Goal: Task Accomplishment & Management: Use online tool/utility

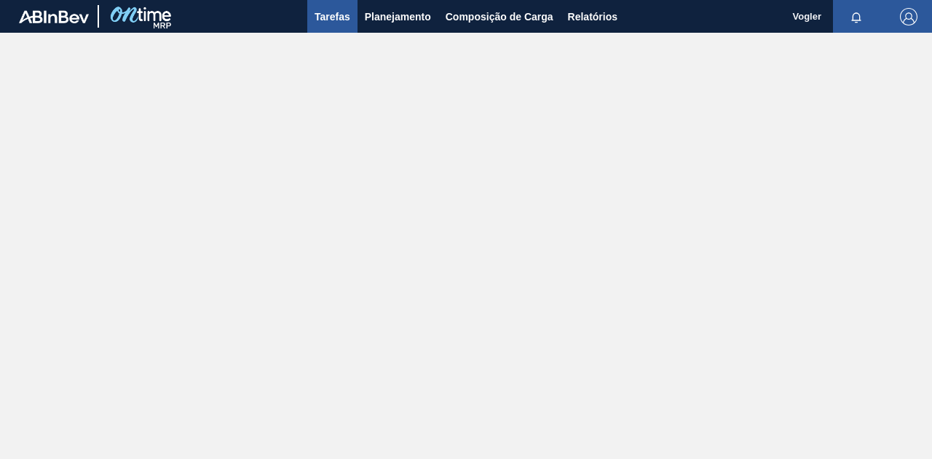
click at [333, 19] on span "Tarefas" at bounding box center [332, 16] width 36 height 17
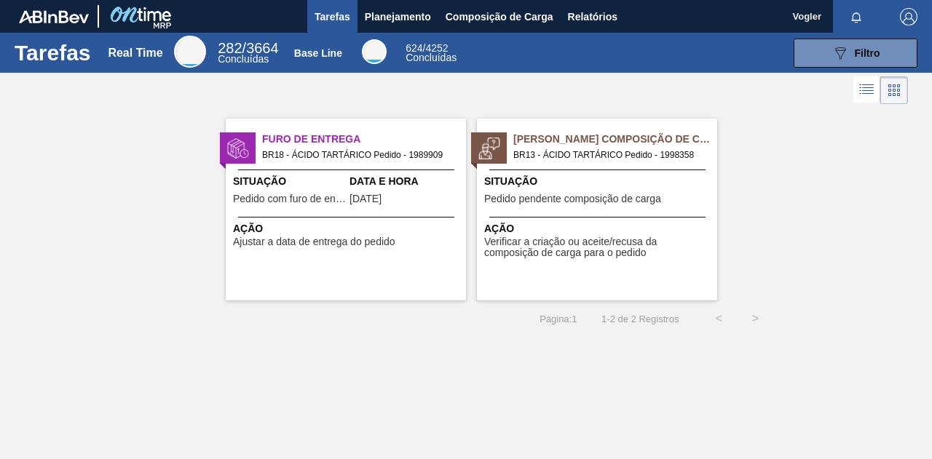
click at [317, 150] on span "BR18 - ÁCIDO TARTÁRICO Pedido - 1989909" at bounding box center [358, 155] width 192 height 16
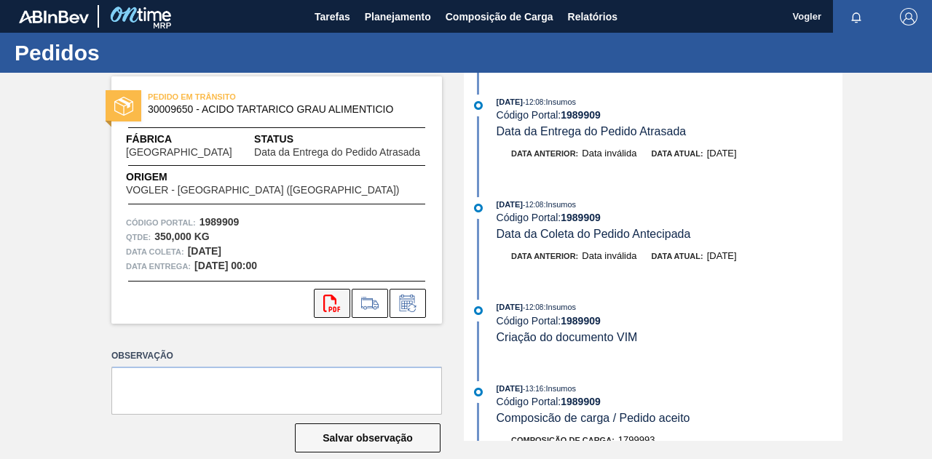
click at [328, 306] on icon "svg{fill:#ff0000}" at bounding box center [331, 303] width 17 height 17
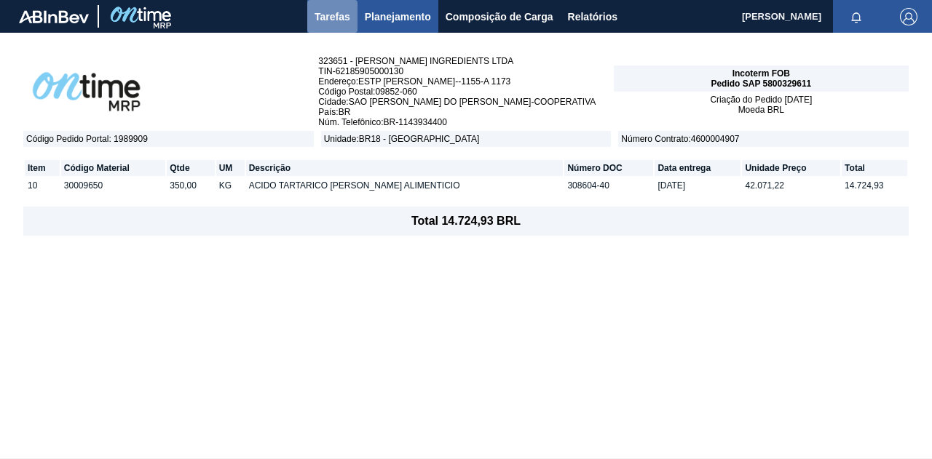
click at [339, 18] on span "Tarefas" at bounding box center [332, 16] width 36 height 17
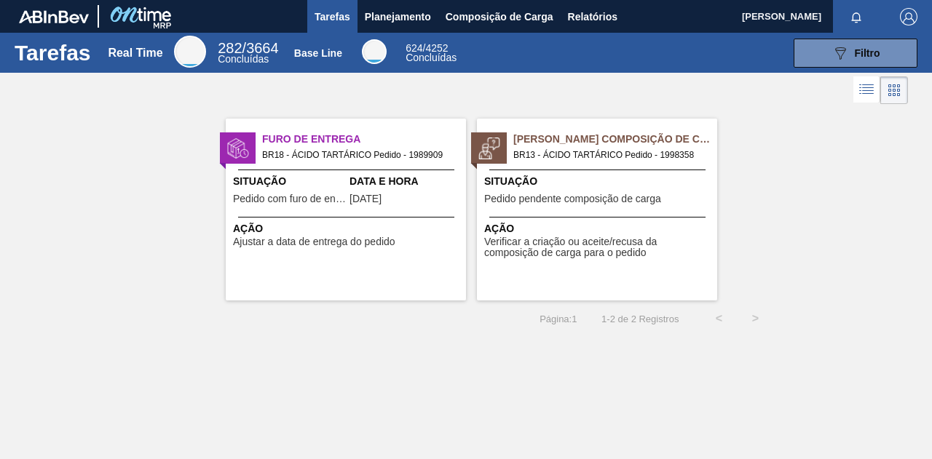
click at [579, 147] on span "BR13 - ÁCIDO TARTÁRICO Pedido - 1998358" at bounding box center [609, 155] width 192 height 16
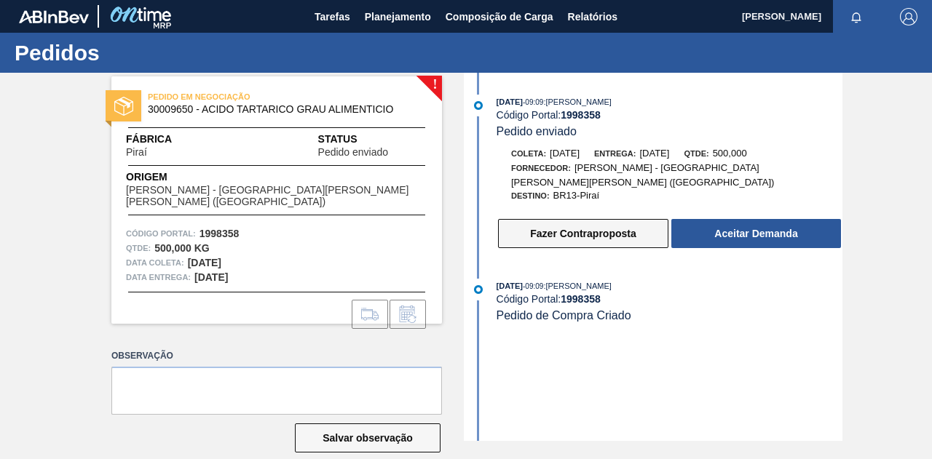
scroll to position [20, 0]
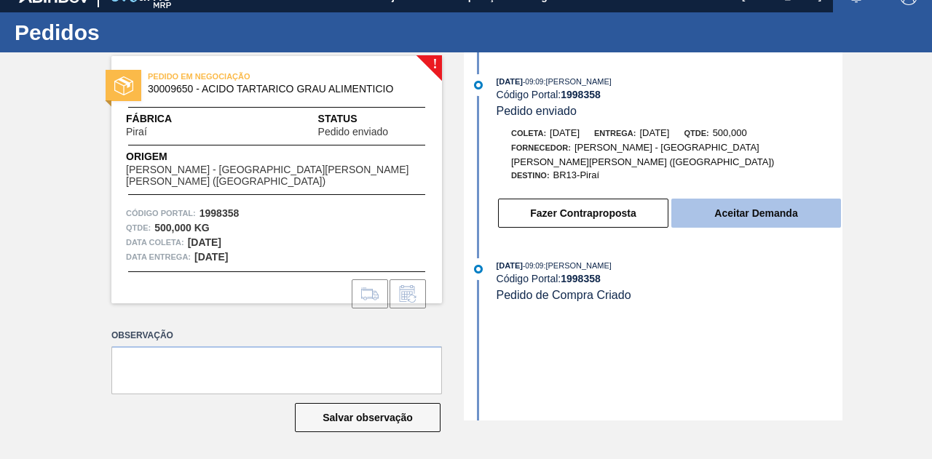
click at [739, 199] on button "Aceitar Demanda" at bounding box center [756, 213] width 170 height 29
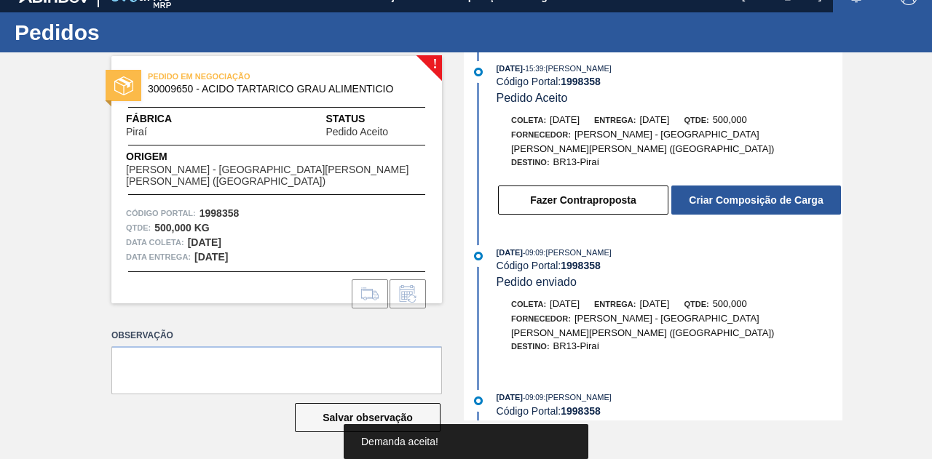
scroll to position [19, 0]
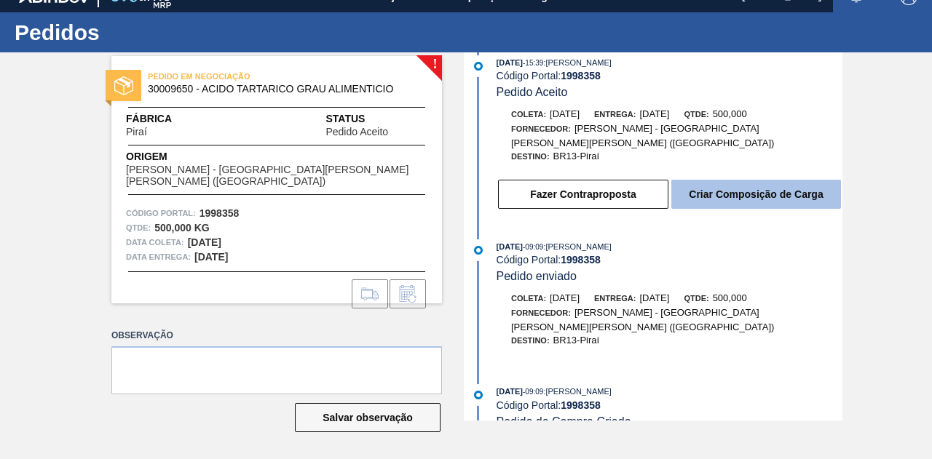
click at [751, 196] on button "Criar Composição de Carga" at bounding box center [756, 194] width 170 height 29
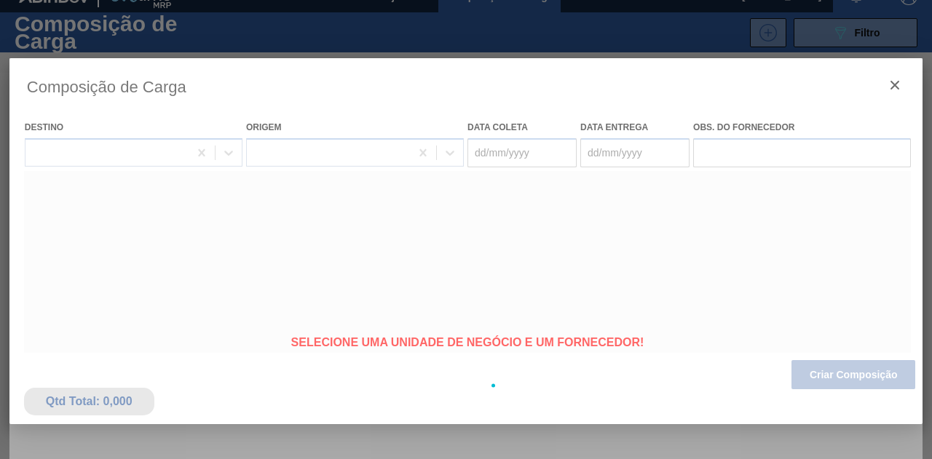
type coleta "07/08/2025"
type entrega "[DATE]"
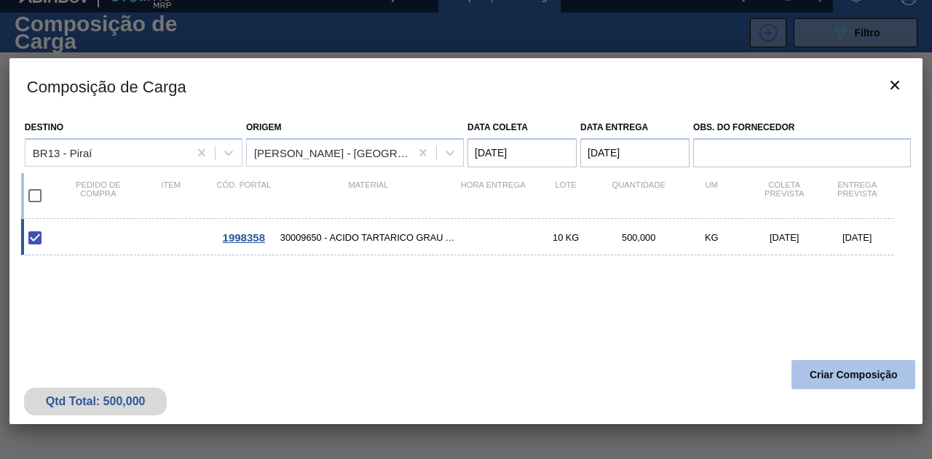
click at [822, 382] on button "Criar Composição" at bounding box center [853, 374] width 124 height 29
click at [838, 368] on button "Criar Composição" at bounding box center [853, 374] width 124 height 29
click at [36, 196] on input "checkbox" at bounding box center [35, 196] width 31 height 31
checkbox input "true"
click at [863, 372] on button "Criar Composição" at bounding box center [853, 374] width 124 height 29
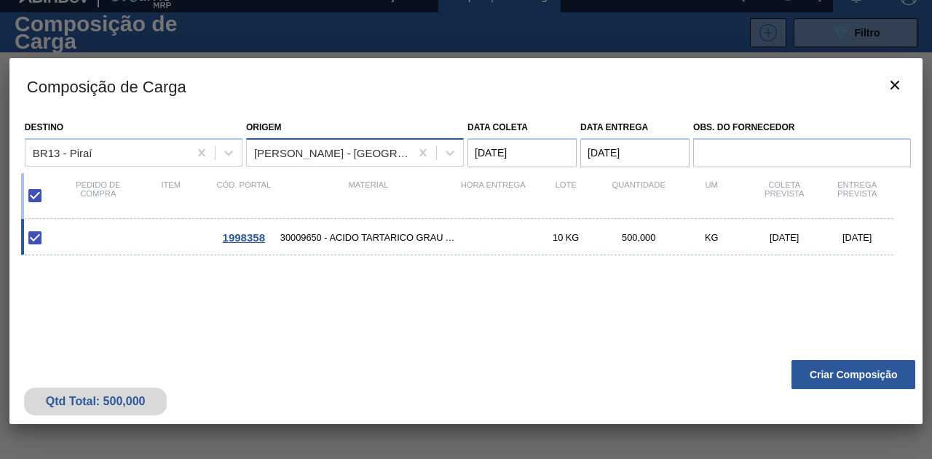
click at [401, 148] on div "VOGLER - [GEOGRAPHIC_DATA] ([GEOGRAPHIC_DATA])" at bounding box center [332, 152] width 157 height 12
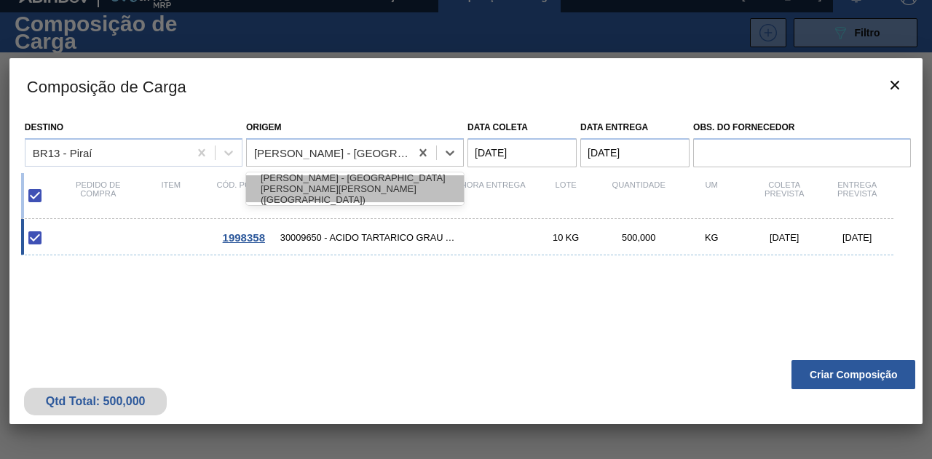
click at [304, 182] on div "VOGLER - [GEOGRAPHIC_DATA] ([GEOGRAPHIC_DATA])" at bounding box center [355, 188] width 218 height 27
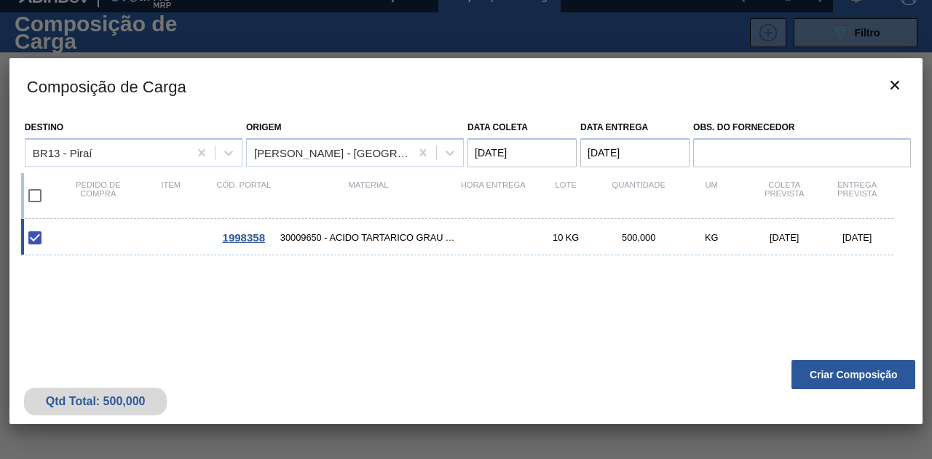
click at [315, 298] on div "1998358 30009650 - ACIDO TARTARICO GRAU ALIMENTICIO 10 KG 500,000 KG 07/08/2025…" at bounding box center [463, 306] width 884 height 175
click at [800, 373] on button "Criar Composição" at bounding box center [853, 374] width 124 height 29
click at [876, 371] on button "Criar Composição" at bounding box center [853, 374] width 124 height 29
click at [266, 263] on div "1998358 30009650 - ACIDO TARTARICO GRAU ALIMENTICIO 10 KG 500,000 KG 07/08/2025…" at bounding box center [463, 306] width 884 height 175
click at [312, 226] on div "1998358 30009650 - ACIDO TARTARICO GRAU ALIMENTICIO 10 KG 500,000 KG 07/08/2025…" at bounding box center [457, 237] width 872 height 36
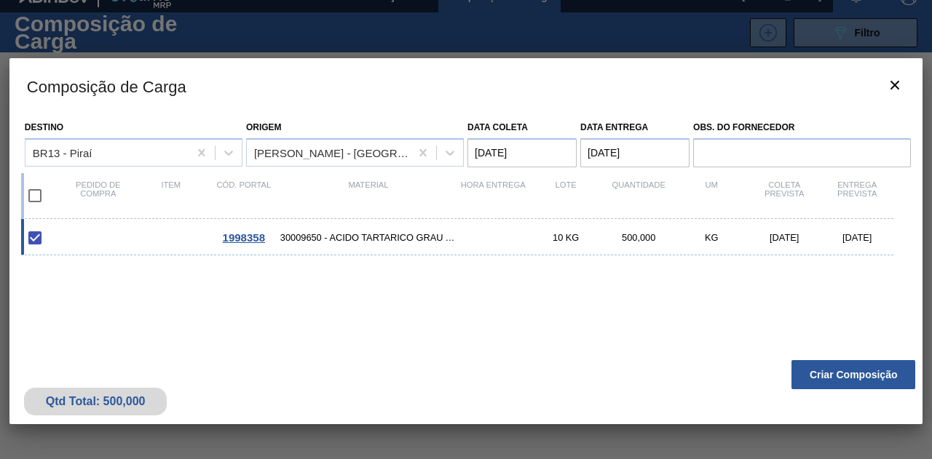
checkbox input "false"
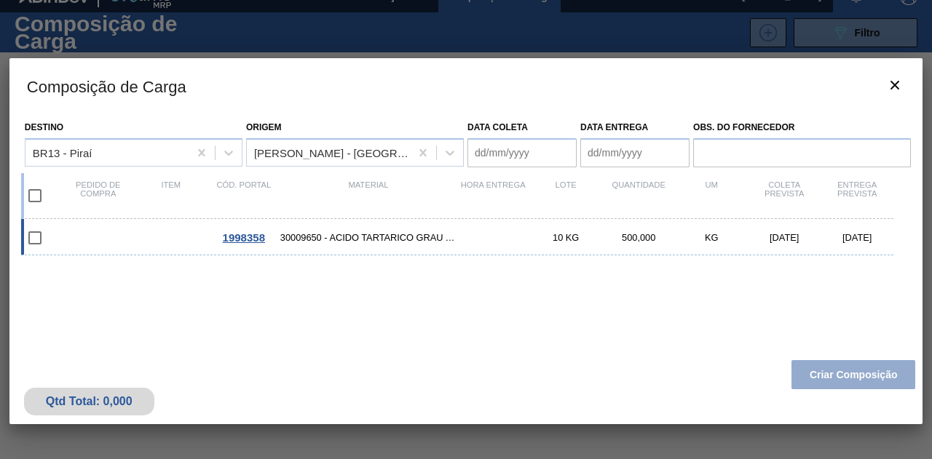
click at [304, 234] on span "30009650 - ACIDO TARTARICO GRAU ALIMENTICIO" at bounding box center [368, 237] width 176 height 11
type coleta "07/08/2025"
type entrega "15/08/2025"
checkbox input "true"
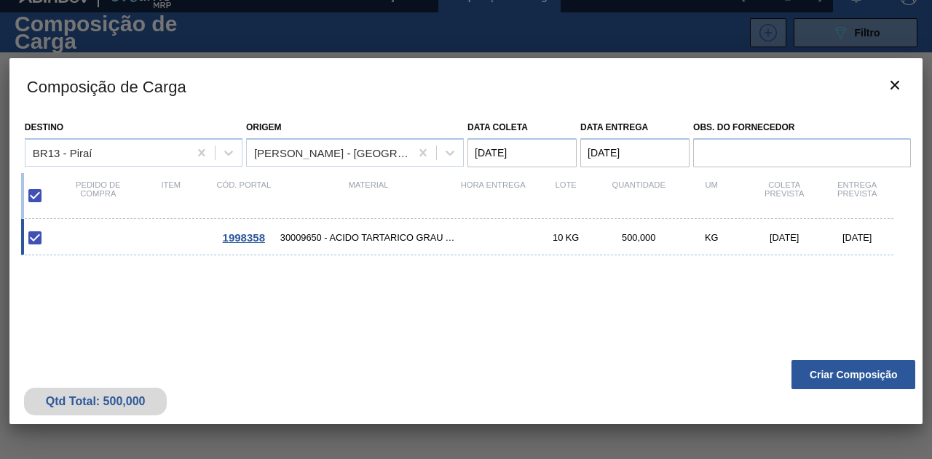
click at [338, 234] on span "30009650 - ACIDO TARTARICO GRAU ALIMENTICIO" at bounding box center [368, 237] width 176 height 11
checkbox input "false"
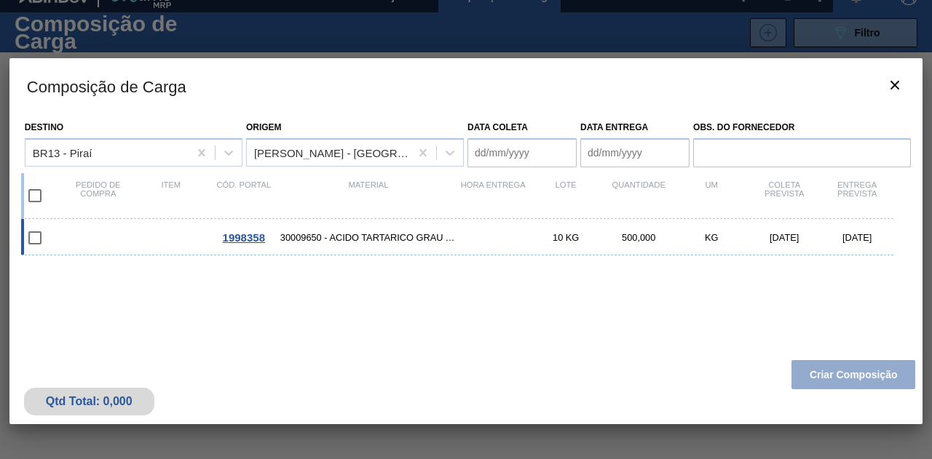
click at [338, 234] on span "30009650 - ACIDO TARTARICO GRAU ALIMENTICIO" at bounding box center [368, 237] width 176 height 11
type coleta "07/08/2025"
type entrega "15/08/2025"
checkbox input "true"
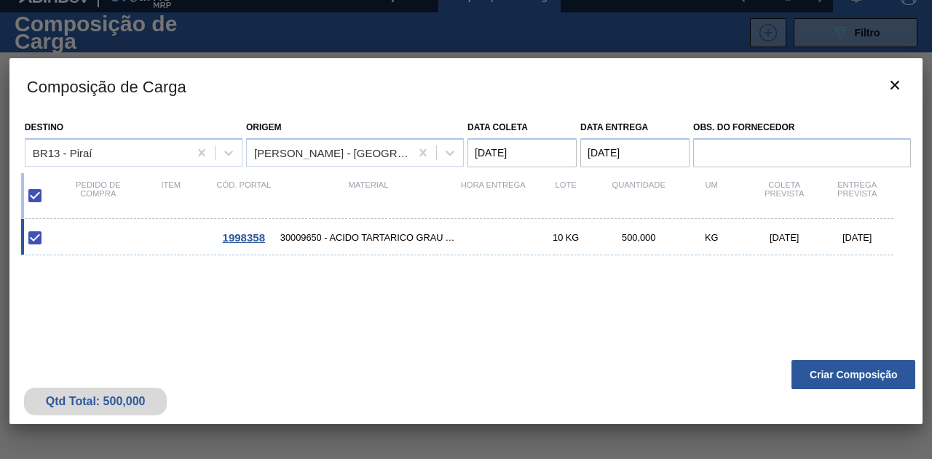
click at [135, 402] on div "Qtd Total: 500,000" at bounding box center [96, 401] width 122 height 13
click at [825, 375] on button "Criar Composição" at bounding box center [853, 374] width 124 height 29
click at [890, 81] on icon "botão de ícone" at bounding box center [894, 85] width 9 height 9
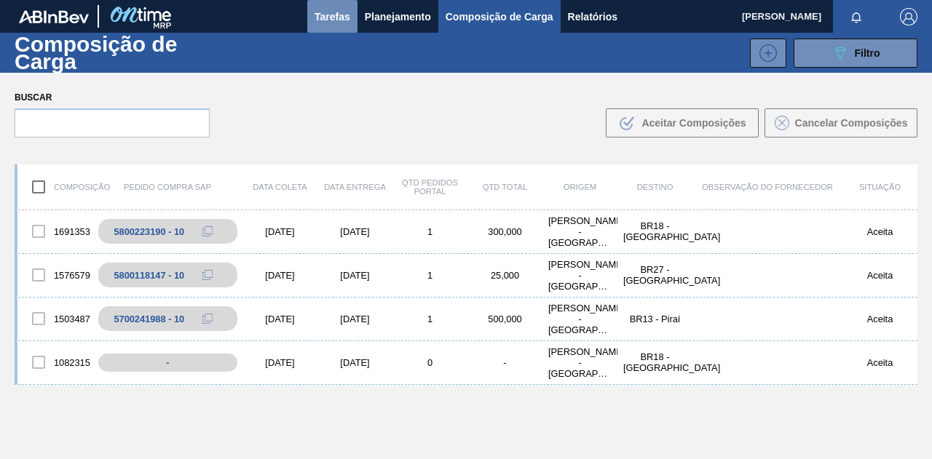
click at [316, 12] on span "Tarefas" at bounding box center [332, 16] width 36 height 17
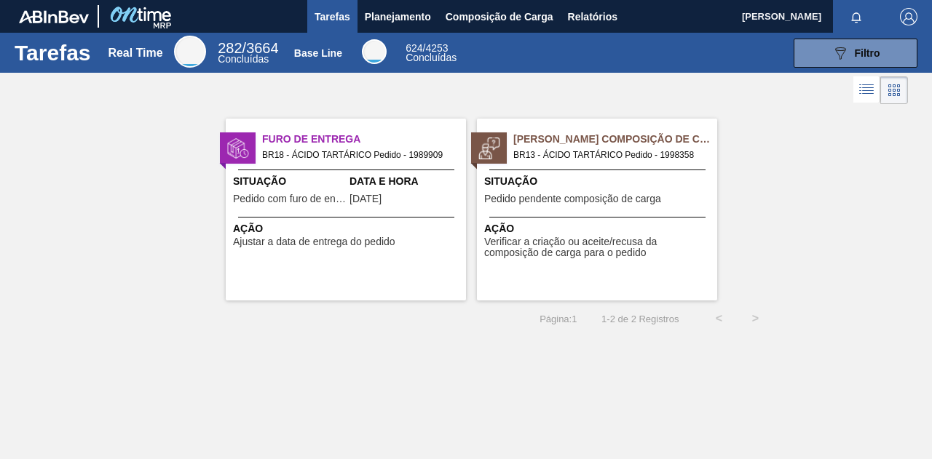
click at [619, 148] on span "BR13 - ÁCIDO TARTÁRICO Pedido - 1998358" at bounding box center [609, 155] width 192 height 16
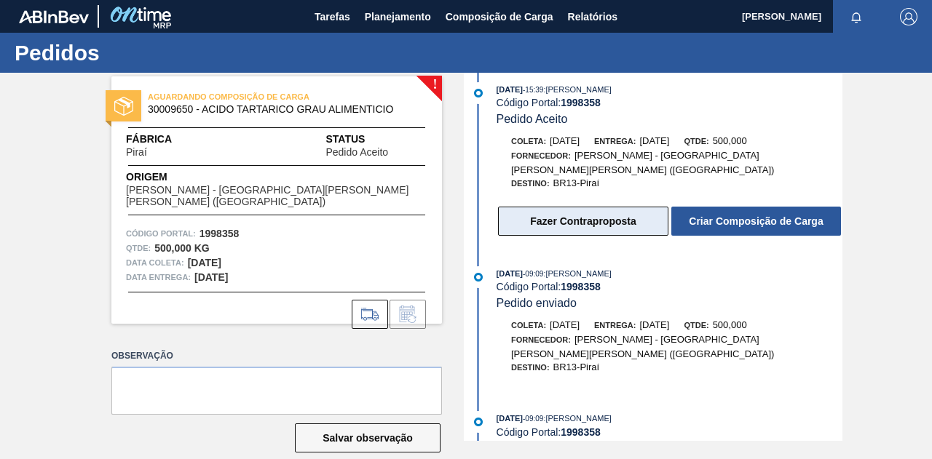
scroll to position [19, 0]
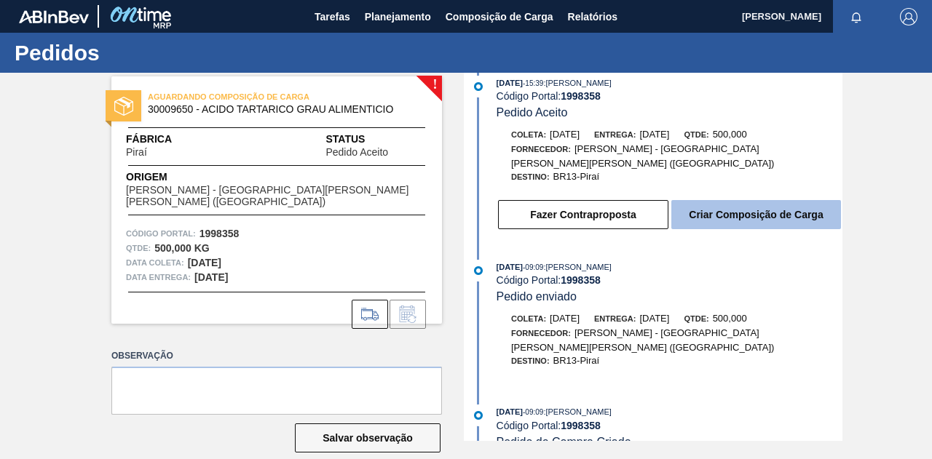
click at [748, 205] on button "Criar Composição de Carga" at bounding box center [756, 214] width 170 height 29
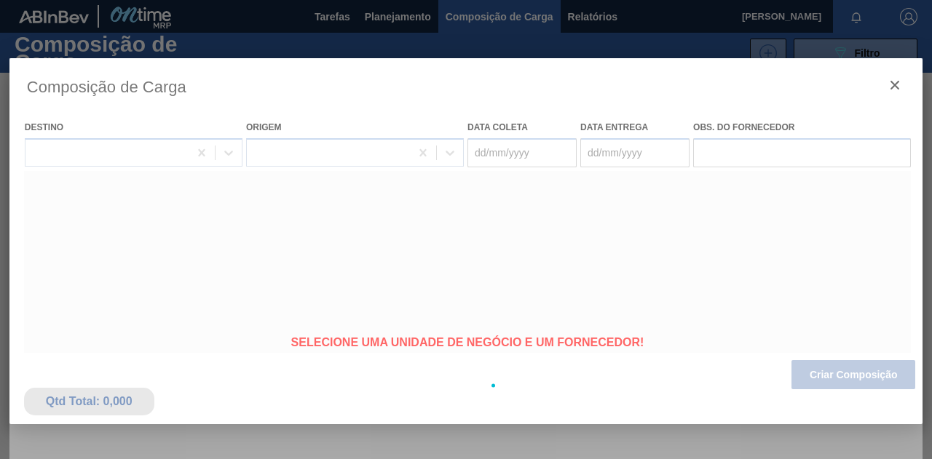
type coleta "07/08/2025"
type entrega "15/08/2025"
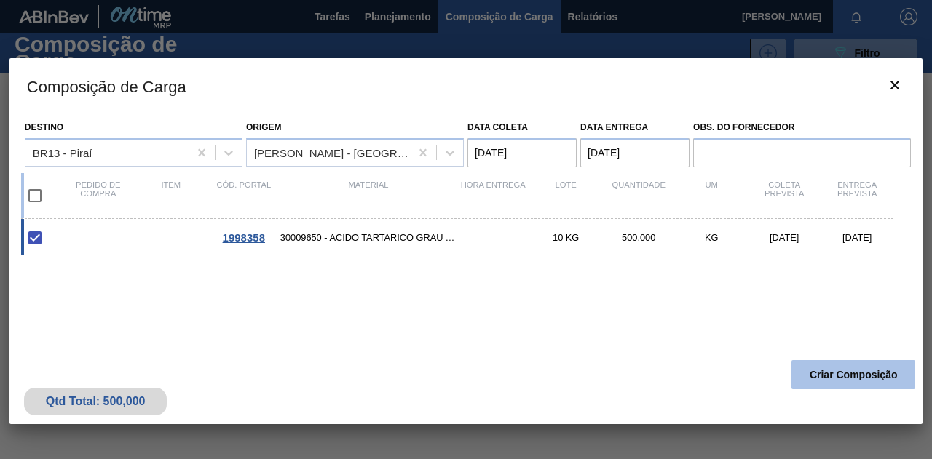
click at [840, 381] on button "Criar Composição" at bounding box center [853, 374] width 124 height 29
click at [840, 382] on button "Criar Composição" at bounding box center [853, 374] width 124 height 29
click at [825, 373] on button "Criar Composição" at bounding box center [853, 374] width 124 height 29
click at [824, 373] on button "Criar Composição" at bounding box center [853, 374] width 124 height 29
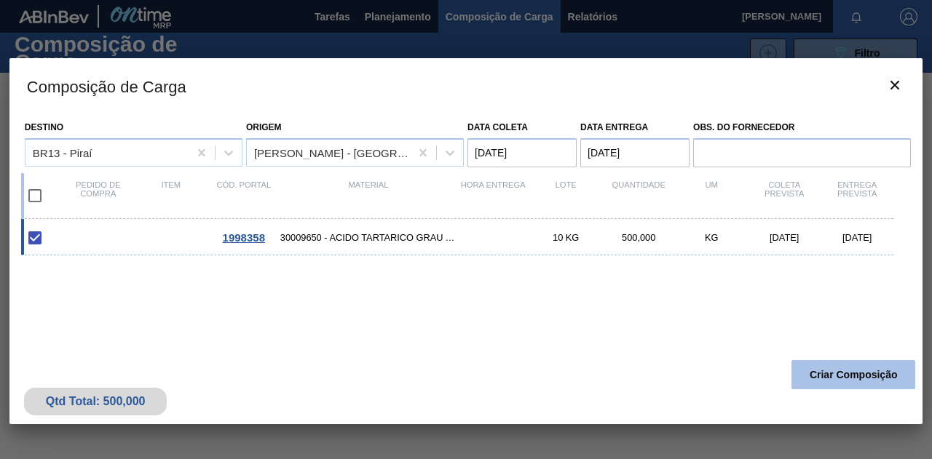
click at [824, 373] on button "Criar Composição" at bounding box center [853, 374] width 124 height 29
click at [68, 407] on div "Qtd Total: 500,000" at bounding box center [96, 401] width 122 height 13
click at [89, 231] on div "1998358 30009650 - ACIDO TARTARICO GRAU ALIMENTICIO 10 KG 500,000 KG 07/08/2025…" at bounding box center [457, 237] width 872 height 36
checkbox input "false"
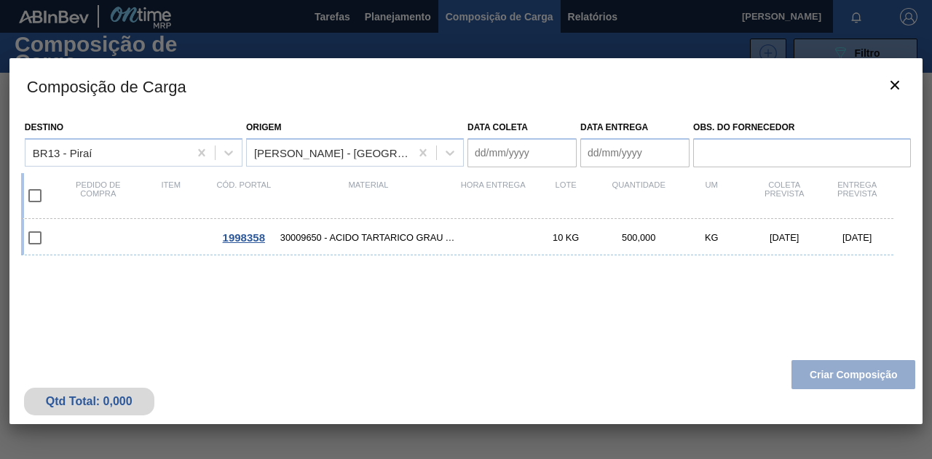
click at [145, 189] on div "Item" at bounding box center [171, 196] width 73 height 31
click at [432, 199] on div "Material" at bounding box center [368, 196] width 176 height 31
click at [517, 167] on coleta "Data coleta" at bounding box center [521, 152] width 109 height 29
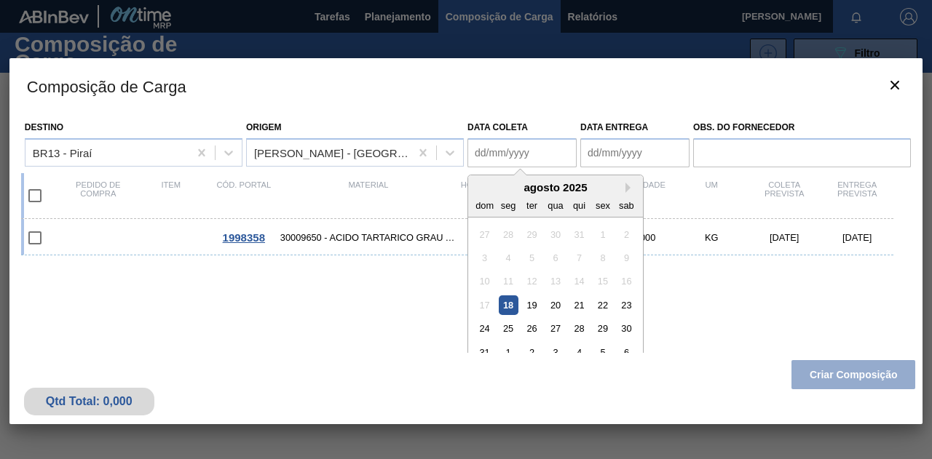
click at [534, 306] on div "19" at bounding box center [532, 305] width 20 height 20
type coleta "19/08/2025"
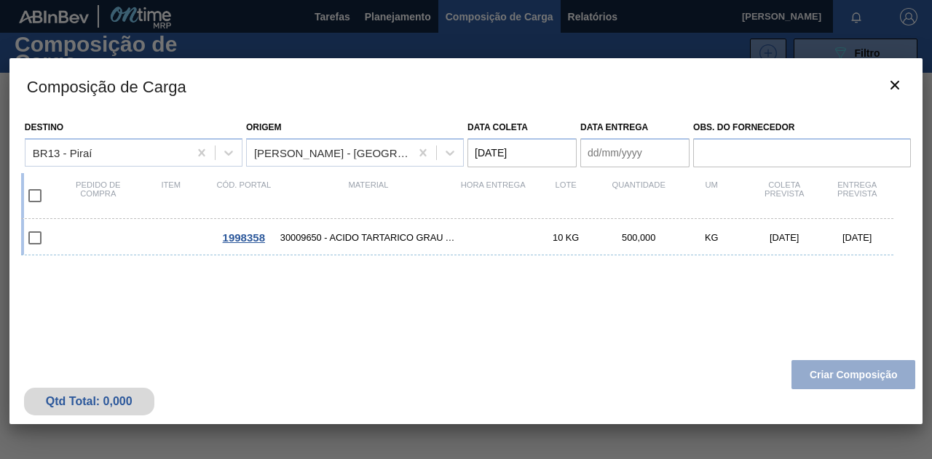
click at [624, 151] on entrega "Data entrega" at bounding box center [634, 152] width 109 height 29
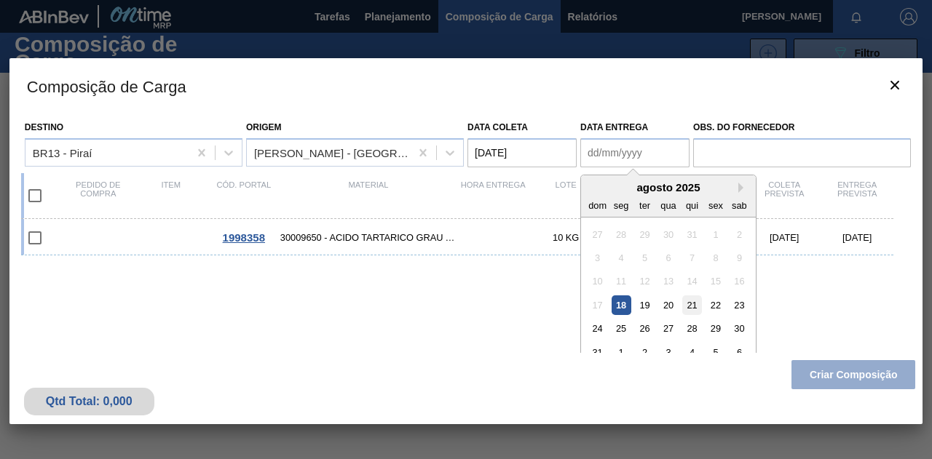
click at [687, 304] on div "21" at bounding box center [692, 305] width 20 height 20
type entrega "21/08/2025"
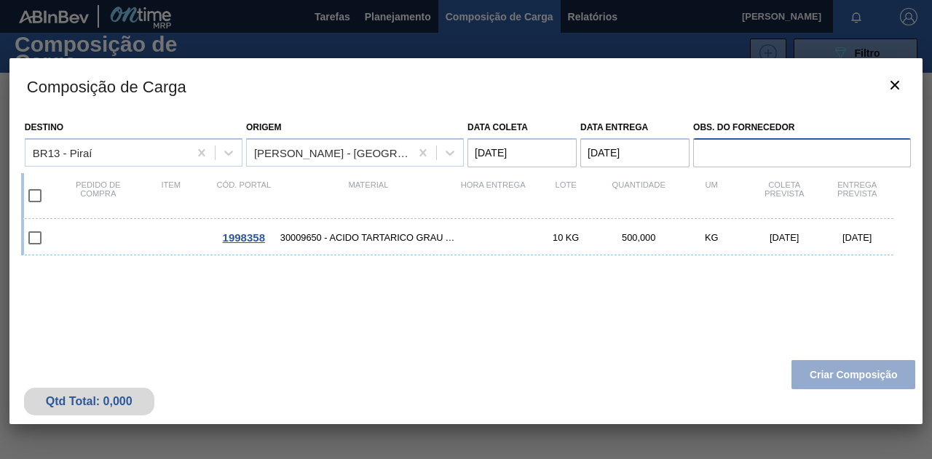
click at [777, 154] on input "Obs. do Fornecedor" at bounding box center [802, 152] width 218 height 29
click at [30, 229] on input "checkbox" at bounding box center [35, 238] width 31 height 31
checkbox input "false"
click at [44, 238] on input "checkbox" at bounding box center [35, 238] width 31 height 31
click at [38, 238] on input "checkbox" at bounding box center [35, 238] width 31 height 31
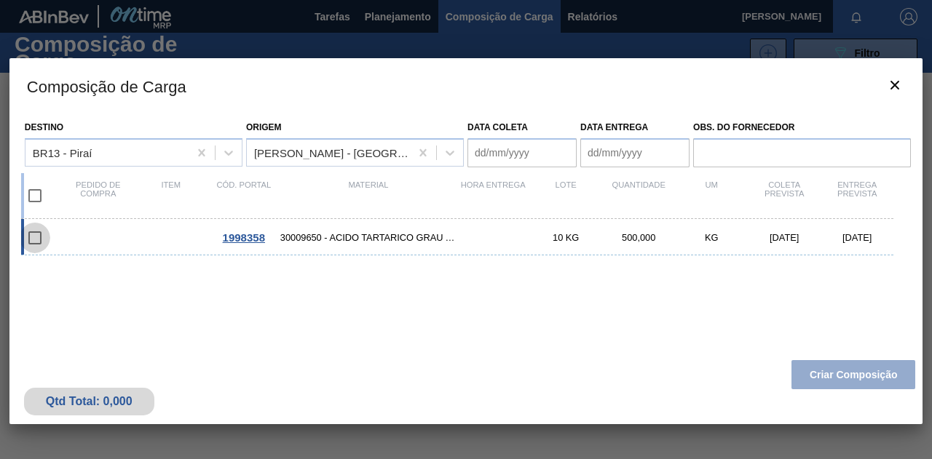
click at [33, 237] on input "checkbox" at bounding box center [35, 238] width 31 height 31
checkbox input "false"
click at [39, 194] on input "checkbox" at bounding box center [35, 196] width 31 height 31
checkbox input "true"
type coleta "07/08/2025"
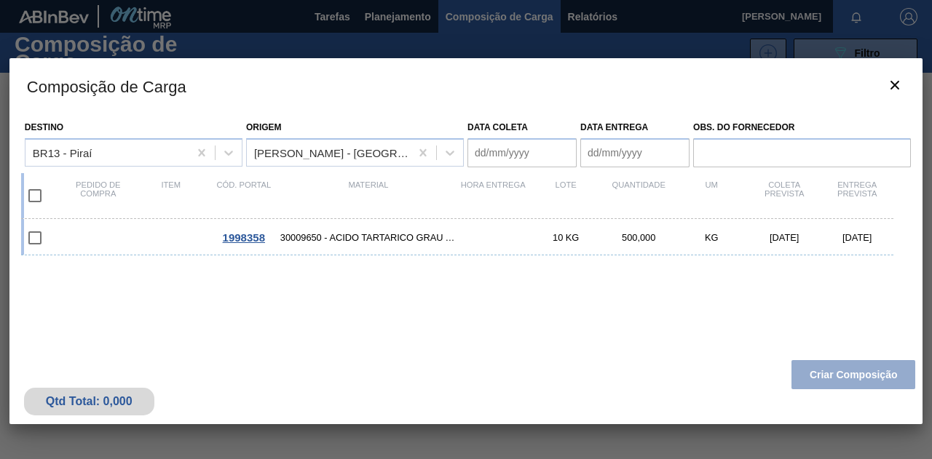
type entrega "15/08/2025"
checkbox input "true"
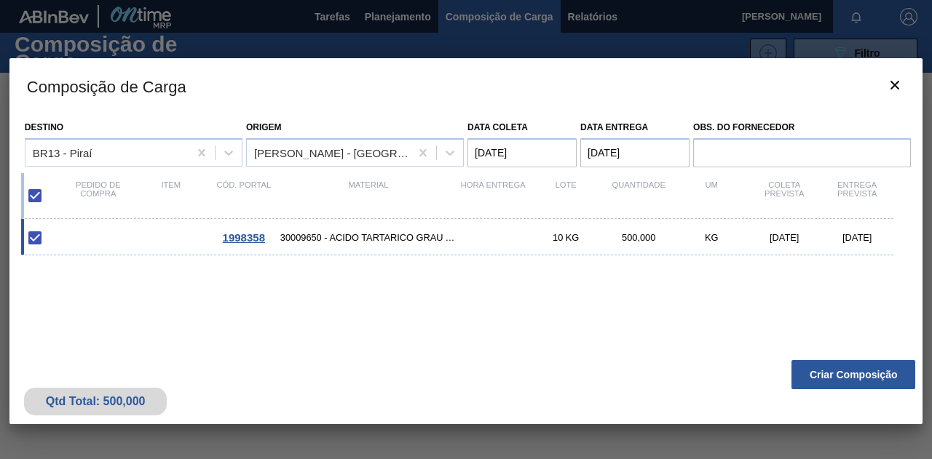
click at [608, 162] on entrega "15/08/2025" at bounding box center [634, 152] width 109 height 29
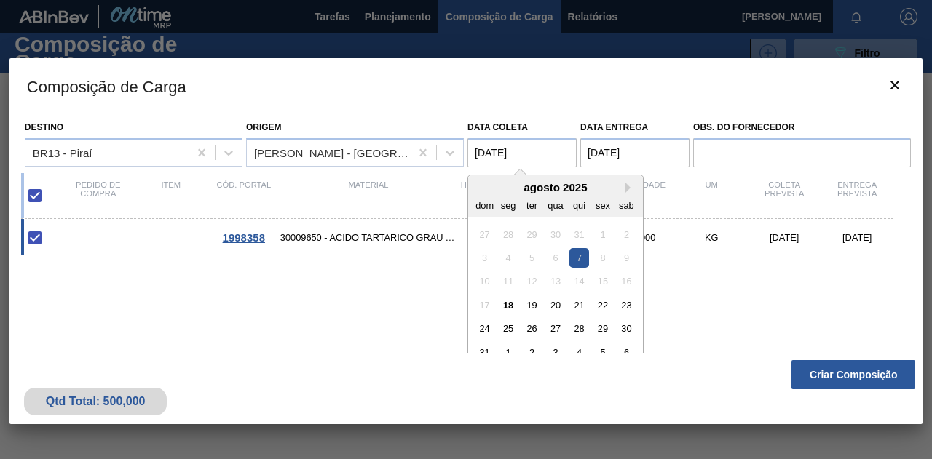
click at [517, 158] on coleta "07/08/2025" at bounding box center [521, 152] width 109 height 29
click at [535, 311] on div "19" at bounding box center [532, 305] width 20 height 20
type coleta "19/08/2025"
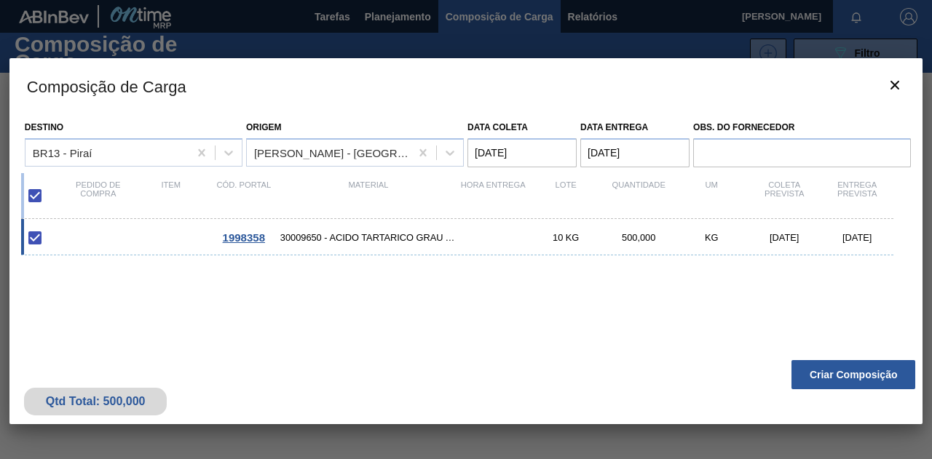
click at [621, 149] on entrega "15/08/2025" at bounding box center [634, 152] width 109 height 29
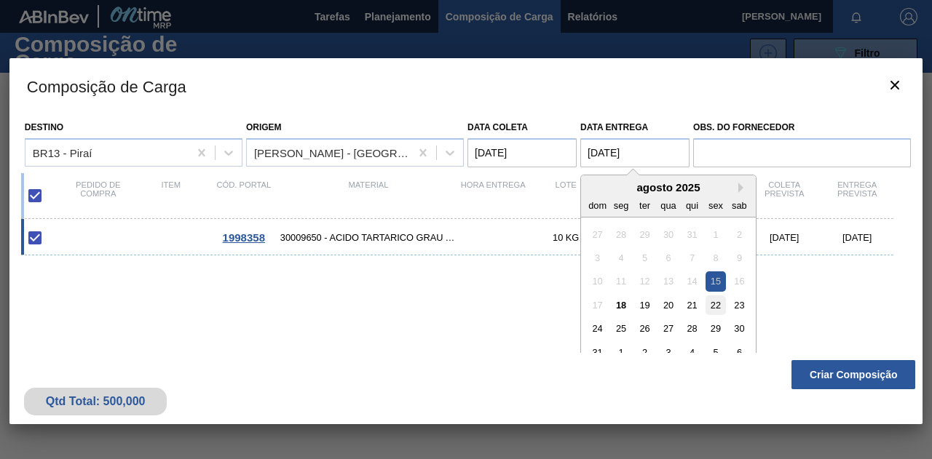
drag, startPoint x: 690, startPoint y: 306, endPoint x: 716, endPoint y: 304, distance: 26.3
click at [716, 305] on div "17 18 19 20 21 22 23" at bounding box center [667, 304] width 165 height 23
click at [718, 304] on div "22" at bounding box center [715, 305] width 20 height 20
type entrega "22/08/2025"
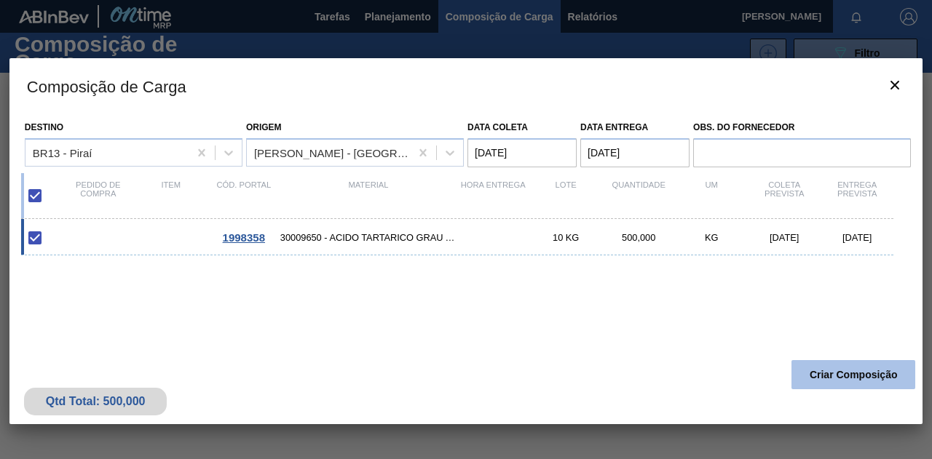
click at [865, 374] on button "Criar Composição" at bounding box center [853, 374] width 124 height 29
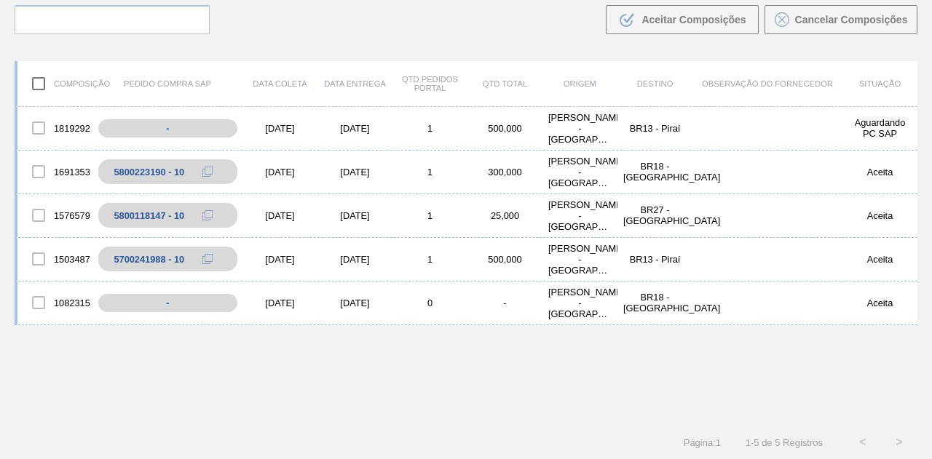
scroll to position [104, 0]
click at [174, 131] on div "-" at bounding box center [178, 127] width 160 height 25
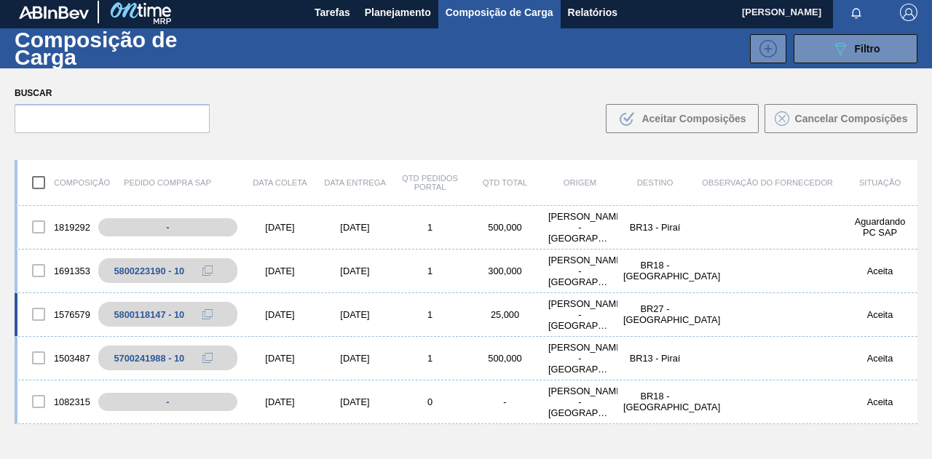
scroll to position [0, 0]
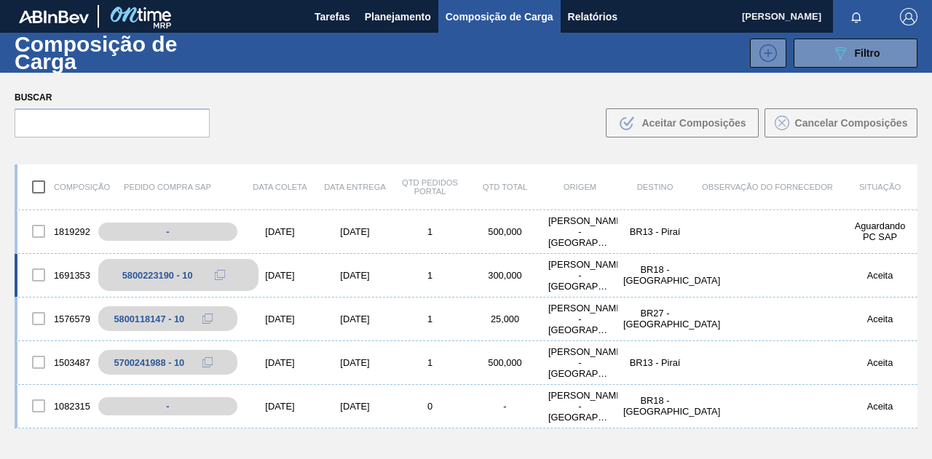
click at [228, 276] on button at bounding box center [219, 274] width 29 height 17
click at [239, 111] on div "Buscar .b{fill:var(--color-action-default)} Aceitar Composições Cancelar Compos…" at bounding box center [466, 112] width 932 height 79
click at [35, 232] on div at bounding box center [38, 231] width 31 height 31
click at [41, 232] on div at bounding box center [38, 231] width 31 height 31
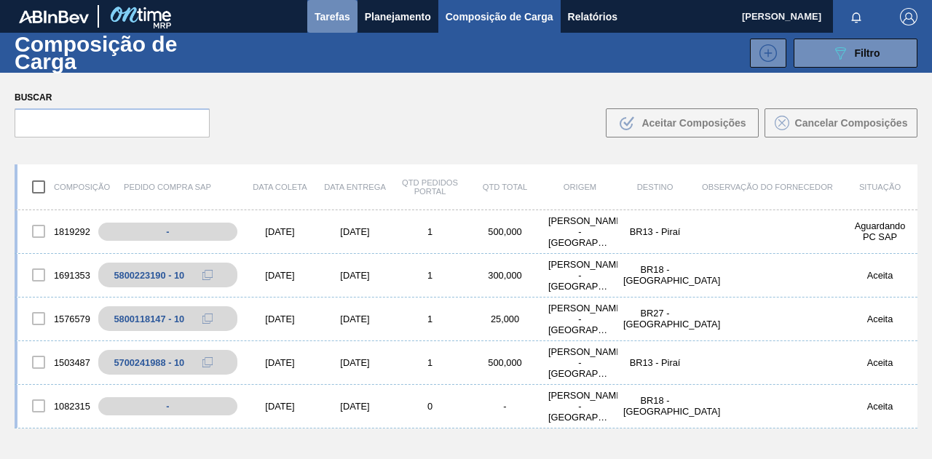
click at [336, 21] on span "Tarefas" at bounding box center [332, 16] width 36 height 17
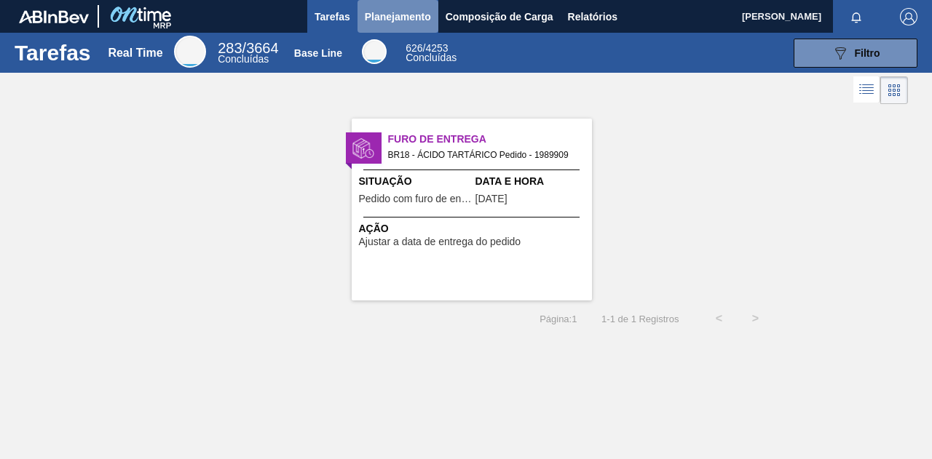
click at [380, 15] on span "Planejamento" at bounding box center [398, 16] width 66 height 17
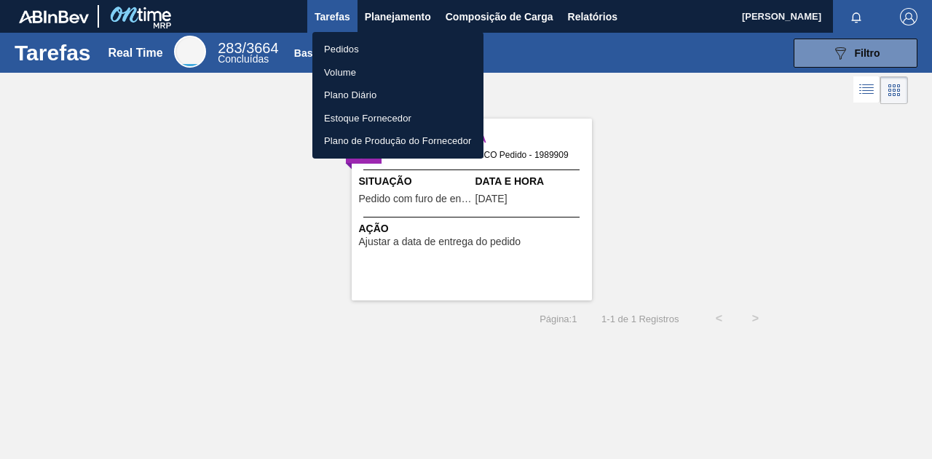
click at [350, 53] on li "Pedidos" at bounding box center [397, 49] width 171 height 23
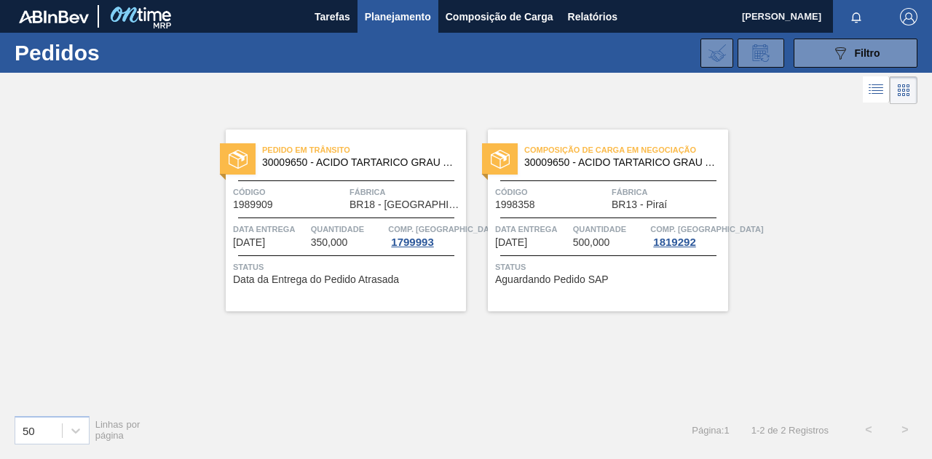
click at [408, 20] on span "Planejamento" at bounding box center [398, 16] width 66 height 17
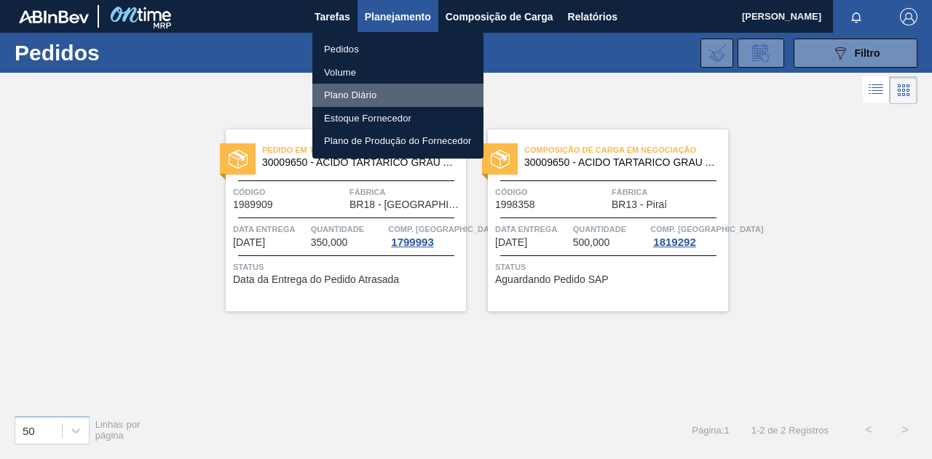
click at [354, 91] on li "Plano Diário" at bounding box center [397, 95] width 171 height 23
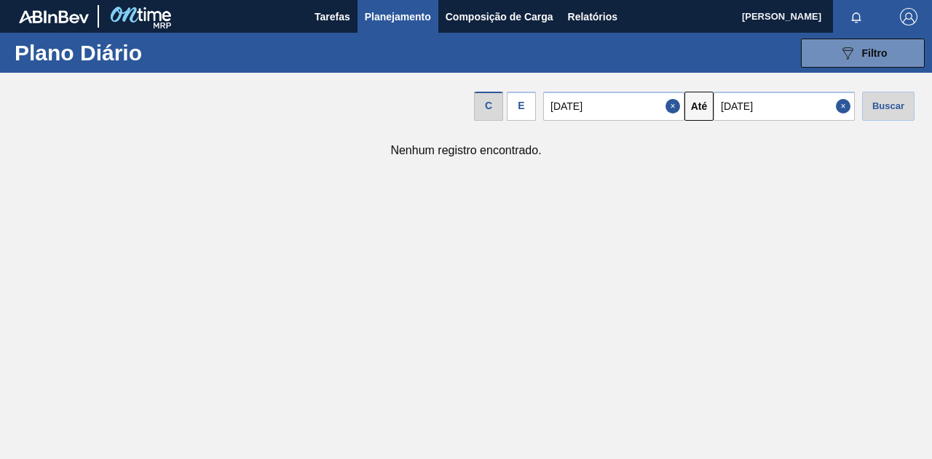
click at [387, 22] on span "Planejamento" at bounding box center [398, 16] width 66 height 17
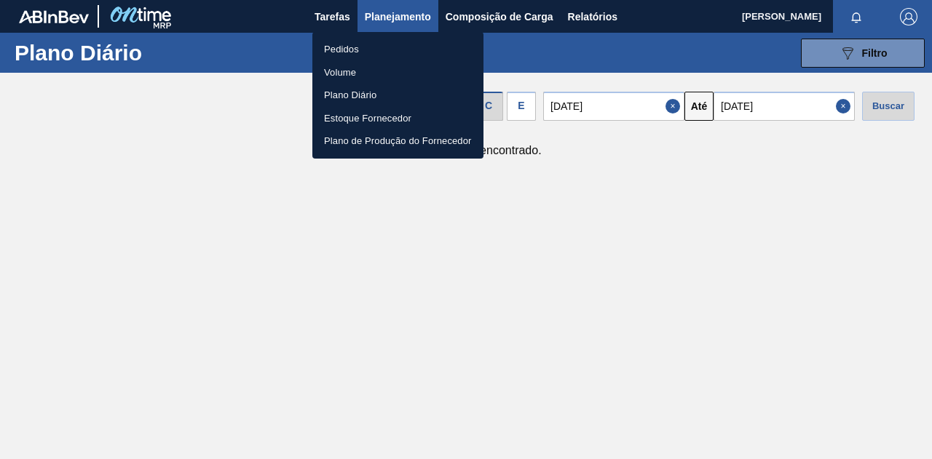
click at [362, 53] on li "Pedidos" at bounding box center [397, 49] width 171 height 23
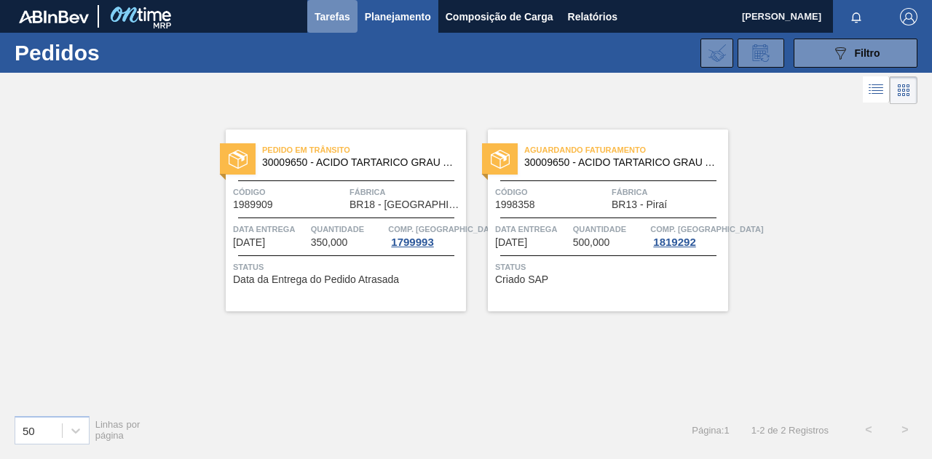
click at [341, 17] on span "Tarefas" at bounding box center [332, 16] width 36 height 17
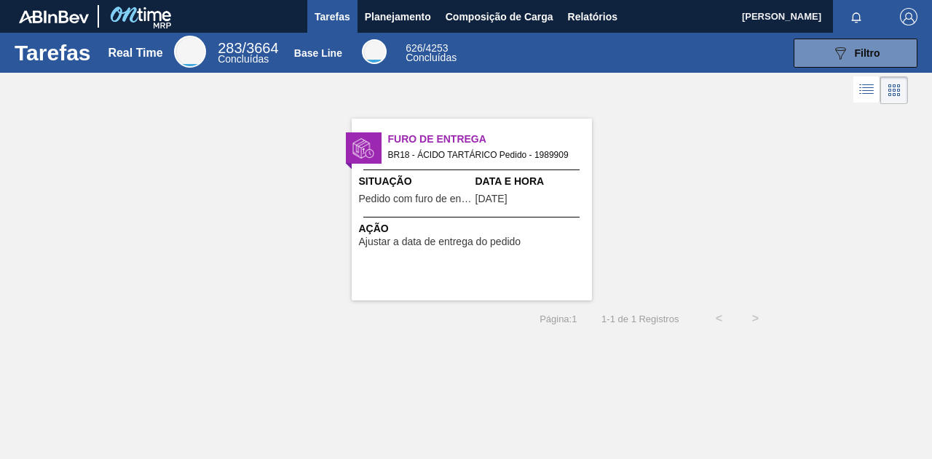
click at [445, 237] on span "Ajustar a data de entrega do pedido" at bounding box center [440, 242] width 162 height 11
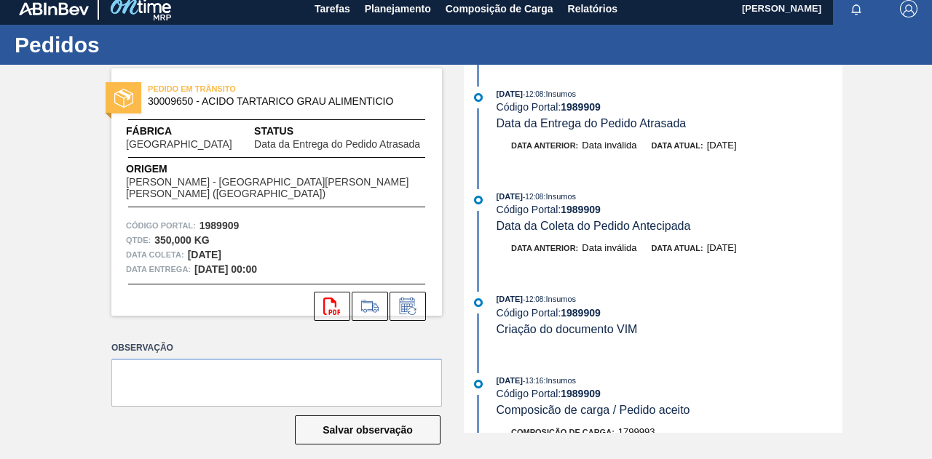
scroll to position [20, 0]
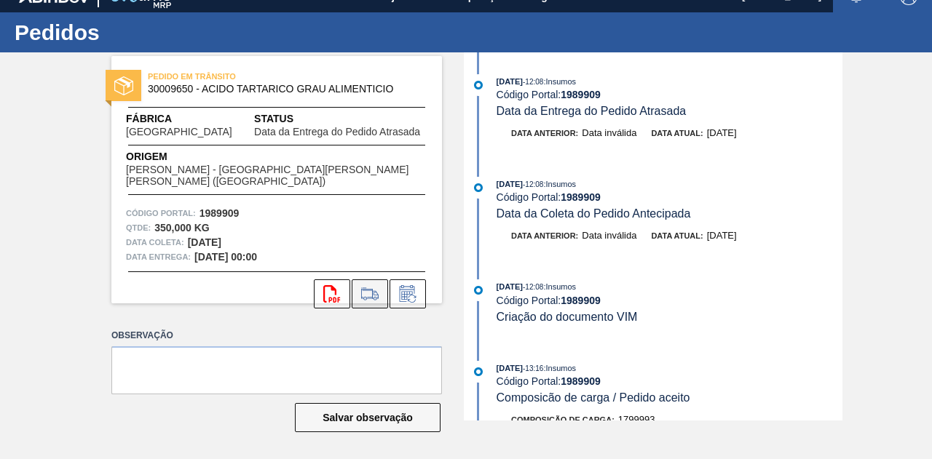
click at [358, 285] on icon at bounding box center [369, 293] width 23 height 17
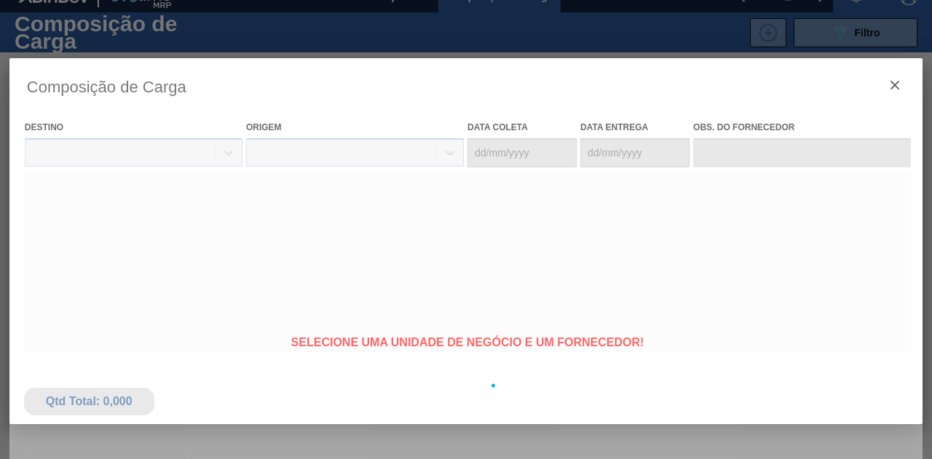
type coleta "[DATE]"
type entrega "[DATE]"
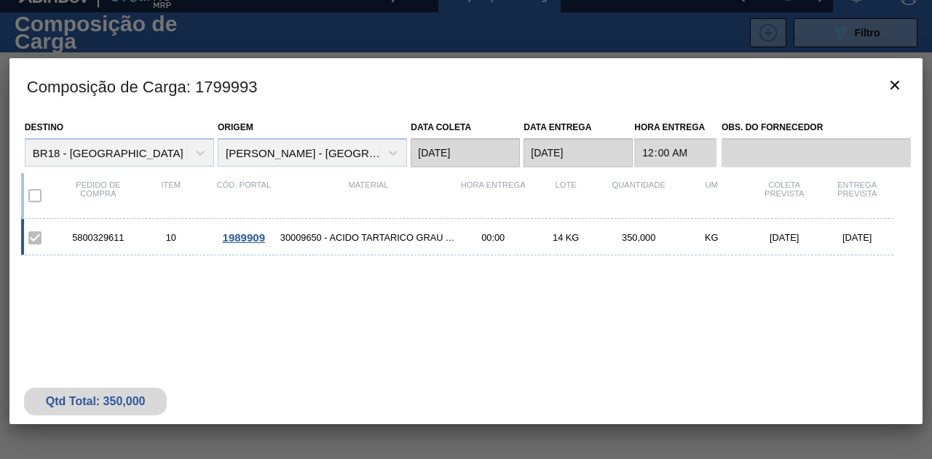
click at [32, 194] on label at bounding box center [35, 196] width 31 height 31
click at [36, 197] on label at bounding box center [35, 196] width 31 height 31
click at [41, 237] on label at bounding box center [35, 238] width 31 height 31
click at [39, 242] on label at bounding box center [35, 238] width 31 height 31
click at [42, 191] on label at bounding box center [35, 196] width 31 height 31
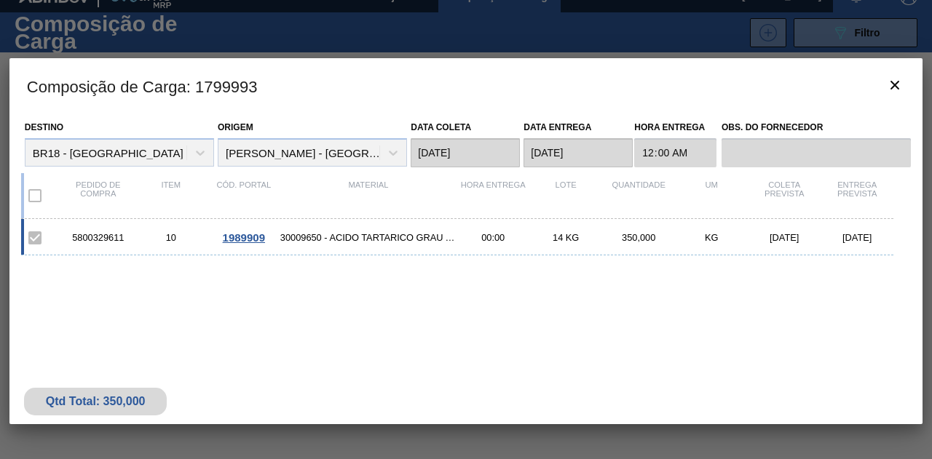
click at [48, 238] on label at bounding box center [35, 238] width 31 height 31
click at [559, 279] on div "5800329611 10 1989909 30009650 - ACIDO TARTARICO GRAU ALIMENTICIO 00:00 14 KG 3…" at bounding box center [463, 306] width 884 height 175
click at [539, 245] on div "5800329611 10 1989909 30009650 - ACIDO TARTARICO GRAU ALIMENTICIO 00:00 14 KG 3…" at bounding box center [457, 237] width 872 height 36
click at [576, 239] on div "14 KG" at bounding box center [565, 237] width 73 height 11
click at [286, 222] on div "5800329611 10 1989909 30009650 - ACIDO TARTARICO GRAU ALIMENTICIO 00:00 14 KG 3…" at bounding box center [457, 237] width 872 height 36
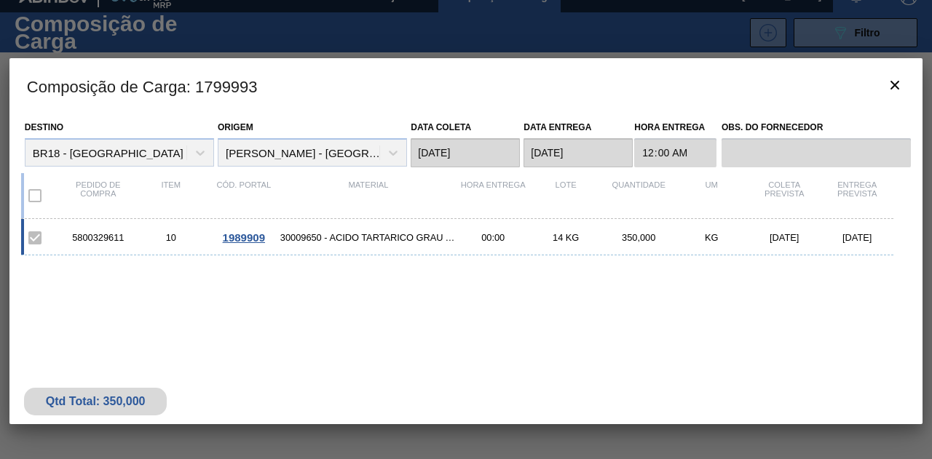
click at [220, 245] on div "5800329611 10 1989909 30009650 - ACIDO TARTARICO GRAU ALIMENTICIO 00:00 14 KG 3…" at bounding box center [457, 237] width 872 height 36
click at [262, 234] on span "1989909" at bounding box center [244, 237] width 42 height 12
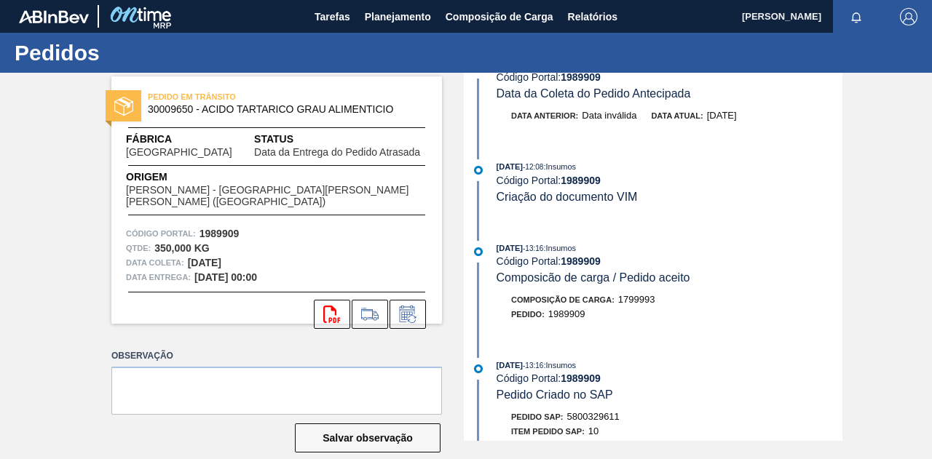
scroll to position [146, 0]
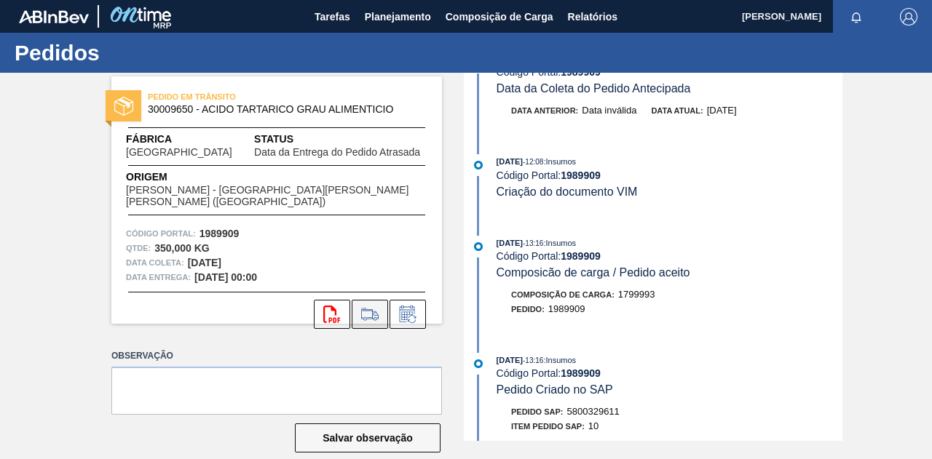
click at [361, 306] on icon at bounding box center [369, 314] width 23 height 17
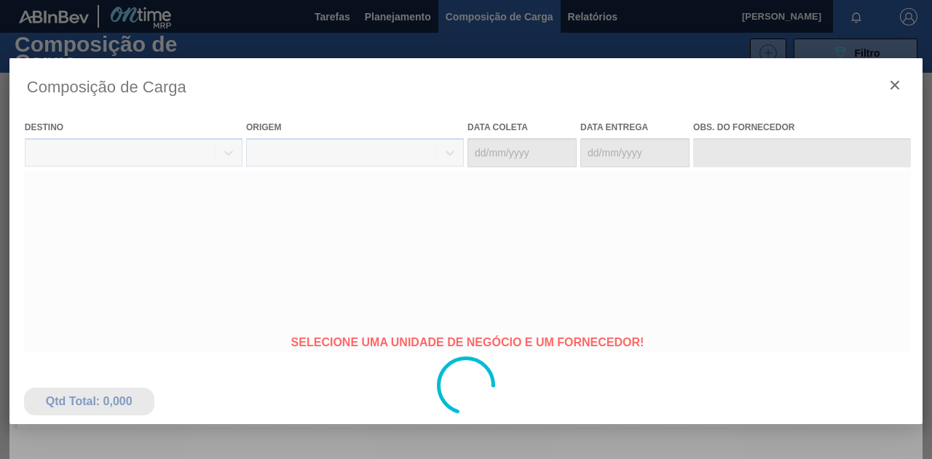
type coleta "[DATE]"
type entrega "[DATE]"
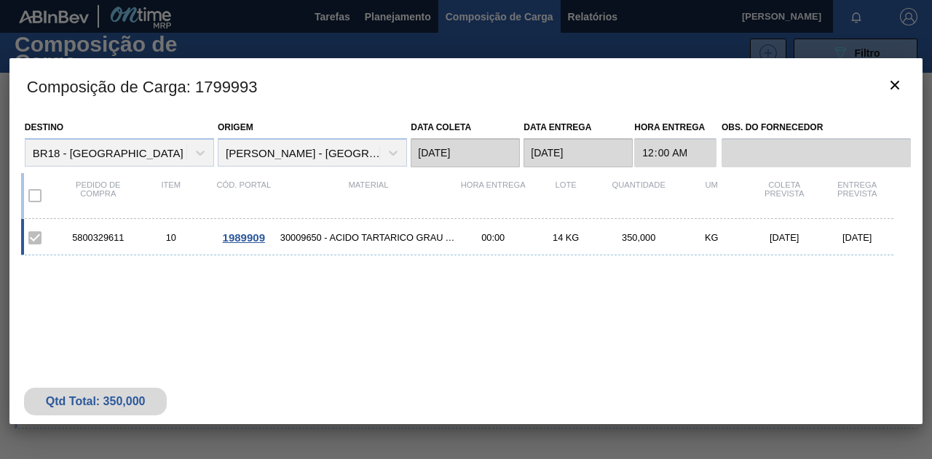
click at [357, 154] on div "Origem VOGLER - SÃO BERNARDO DO CAMPO (SP)" at bounding box center [312, 141] width 189 height 49
click at [240, 233] on span "1989909" at bounding box center [244, 237] width 42 height 12
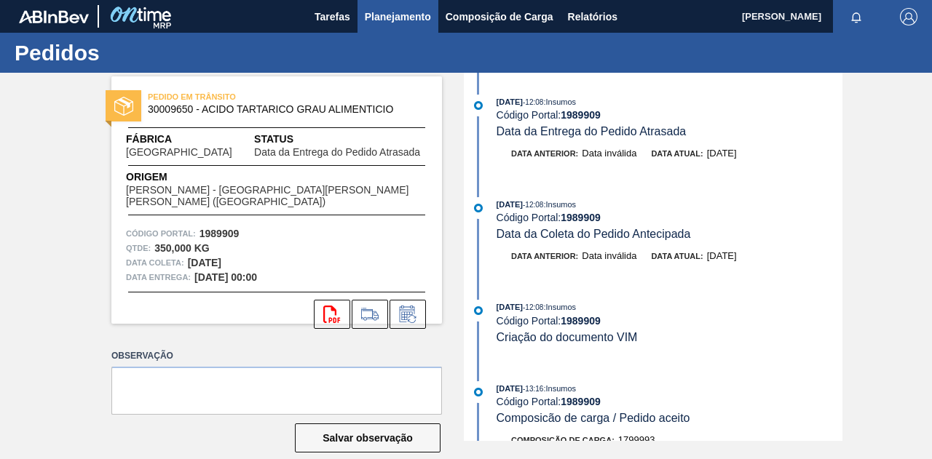
click at [405, 21] on span "Planejamento" at bounding box center [398, 16] width 66 height 17
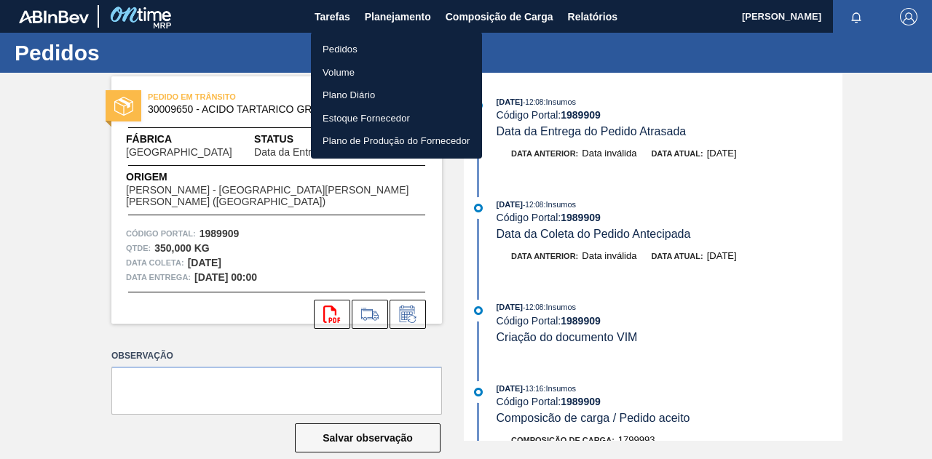
click at [346, 50] on li "Pedidos" at bounding box center [396, 49] width 171 height 23
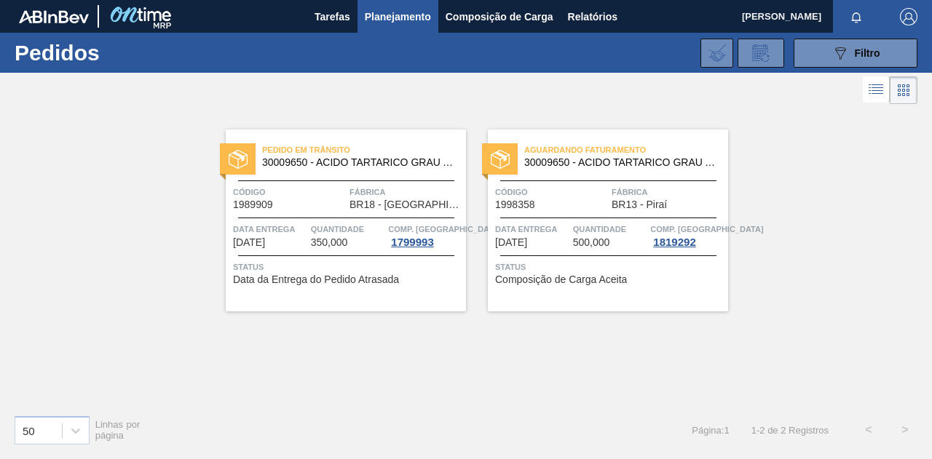
click at [574, 159] on span "30009650 - ACIDO TARTARICO GRAU ALIMENTICIO" at bounding box center [620, 162] width 192 height 11
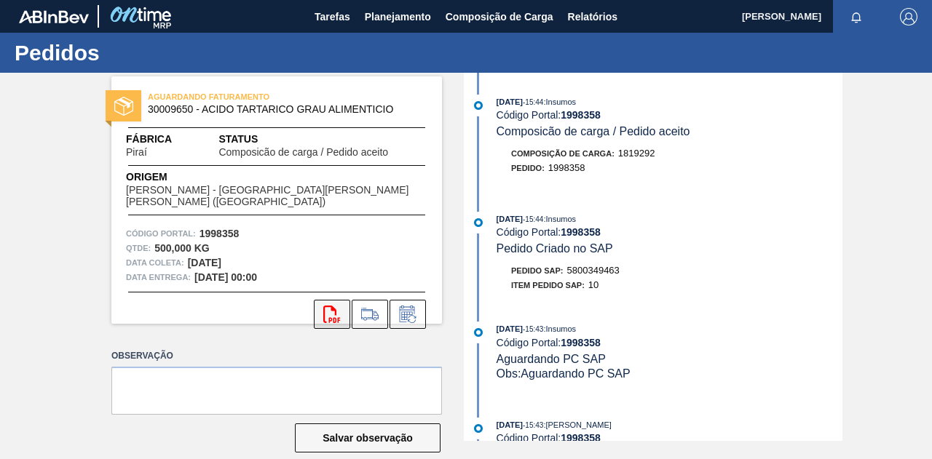
click at [338, 308] on icon "svg{fill:#ff0000}" at bounding box center [331, 314] width 17 height 17
